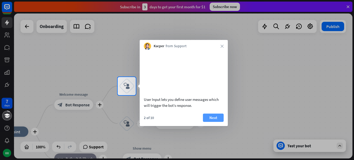
click at [215, 122] on button "Next" at bounding box center [213, 118] width 21 height 8
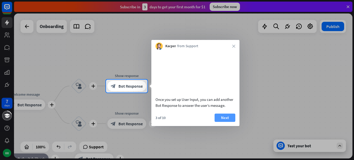
click at [221, 122] on button "Next" at bounding box center [225, 118] width 21 height 8
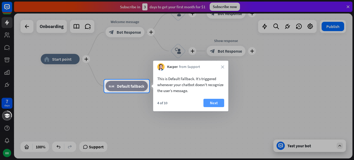
click at [216, 103] on button "Next" at bounding box center [214, 103] width 21 height 8
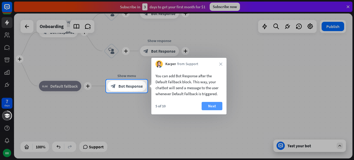
click at [217, 103] on button "Next" at bounding box center [212, 106] width 21 height 8
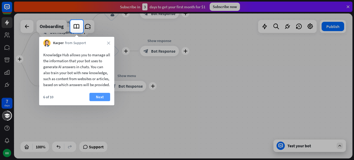
click at [99, 101] on button "Next" at bounding box center [99, 97] width 21 height 8
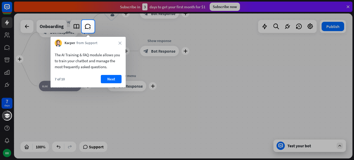
click at [106, 83] on div "7 of 10 Next" at bounding box center [88, 81] width 75 height 12
click at [107, 81] on button "Next" at bounding box center [111, 79] width 21 height 8
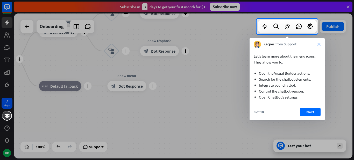
click at [318, 44] on icon "close" at bounding box center [319, 44] width 3 height 3
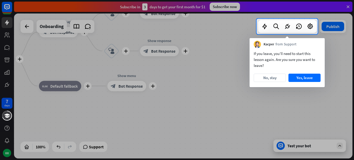
click at [300, 148] on div at bounding box center [177, 97] width 354 height 126
click at [281, 146] on div at bounding box center [177, 97] width 354 height 126
click at [277, 78] on button "No, stay" at bounding box center [270, 78] width 32 height 8
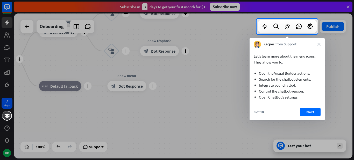
click at [8, 36] on div at bounding box center [177, 97] width 354 height 126
click at [320, 43] on icon "close" at bounding box center [319, 44] width 3 height 3
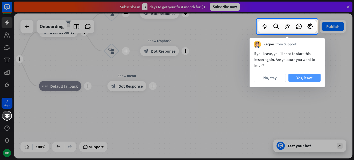
click at [293, 76] on button "Yes, leave" at bounding box center [305, 78] width 32 height 8
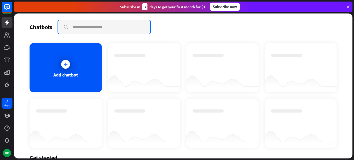
click at [76, 27] on input "text" at bounding box center [104, 26] width 92 height 13
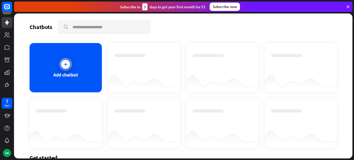
click at [68, 61] on div at bounding box center [65, 64] width 13 height 13
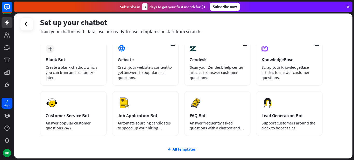
scroll to position [59, 0]
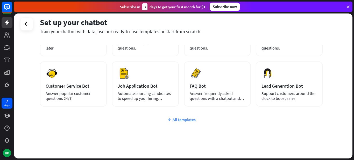
click at [182, 118] on div "All templates" at bounding box center [181, 119] width 283 height 5
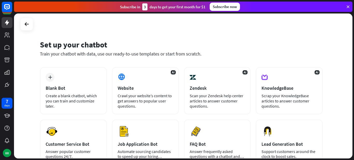
scroll to position [0, 0]
